Goal: Feedback & Contribution: Leave review/rating

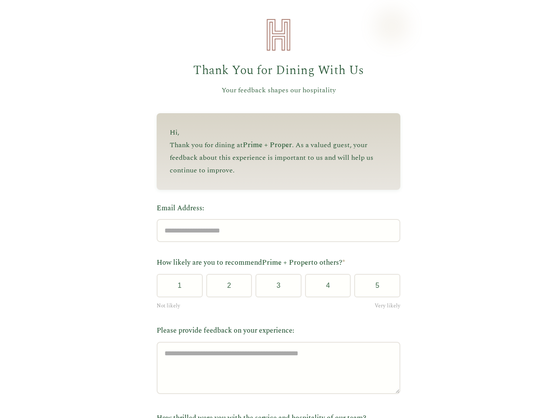
click at [274, 209] on label "Email Address:" at bounding box center [279, 208] width 244 height 11
click at [274, 219] on input "Email Address:" at bounding box center [279, 230] width 244 height 23
click at [274, 209] on label "Email Address:" at bounding box center [279, 208] width 244 height 11
click at [274, 219] on input "Email Address:" at bounding box center [279, 230] width 244 height 23
click at [176, 288] on button "1" at bounding box center [180, 285] width 46 height 23
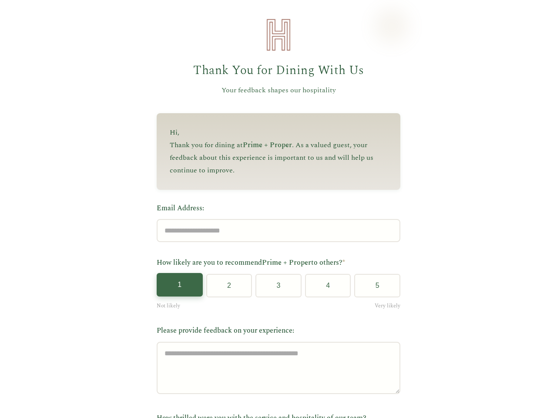
click at [225, 288] on button "2" at bounding box center [229, 285] width 46 height 23
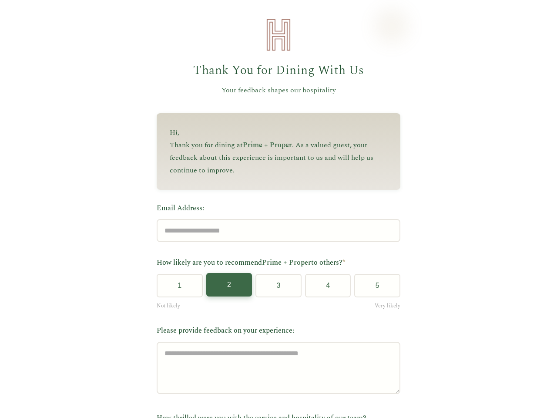
click at [275, 288] on button "3" at bounding box center [278, 285] width 46 height 23
click at [324, 288] on button "4" at bounding box center [328, 285] width 46 height 23
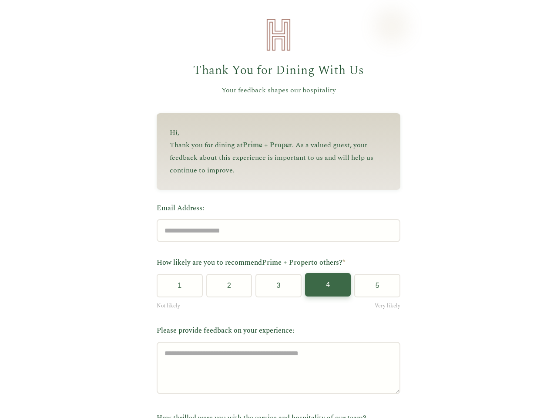
click at [374, 288] on button "5" at bounding box center [377, 285] width 46 height 23
